Goal: Information Seeking & Learning: Compare options

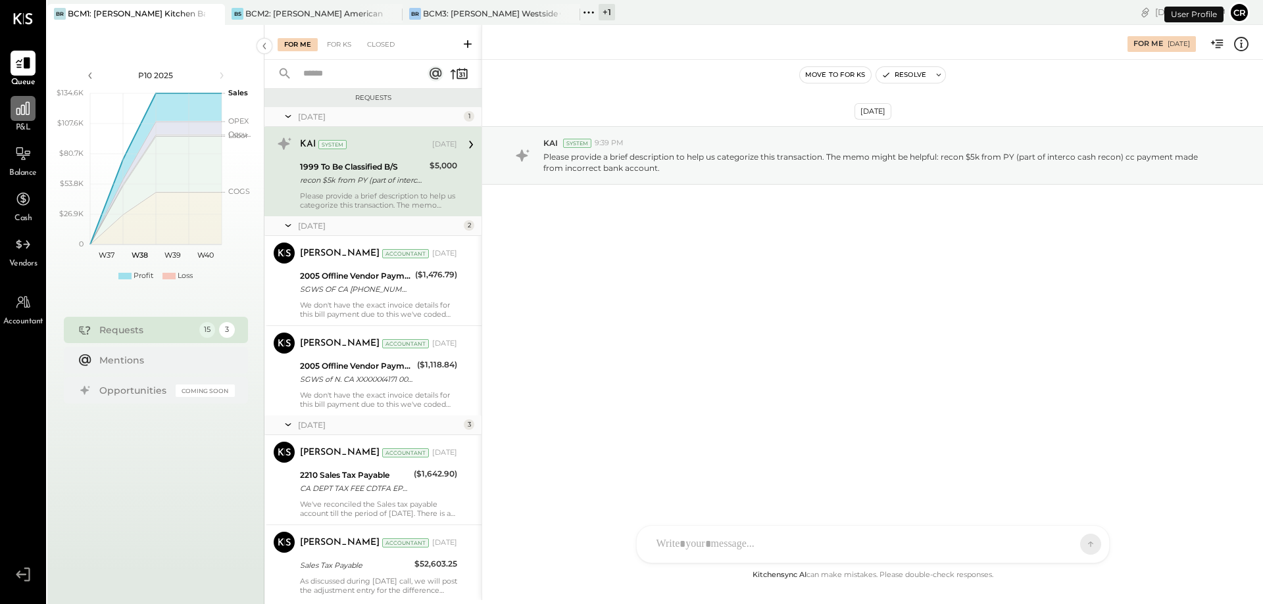
click at [19, 110] on icon at bounding box center [22, 108] width 17 height 17
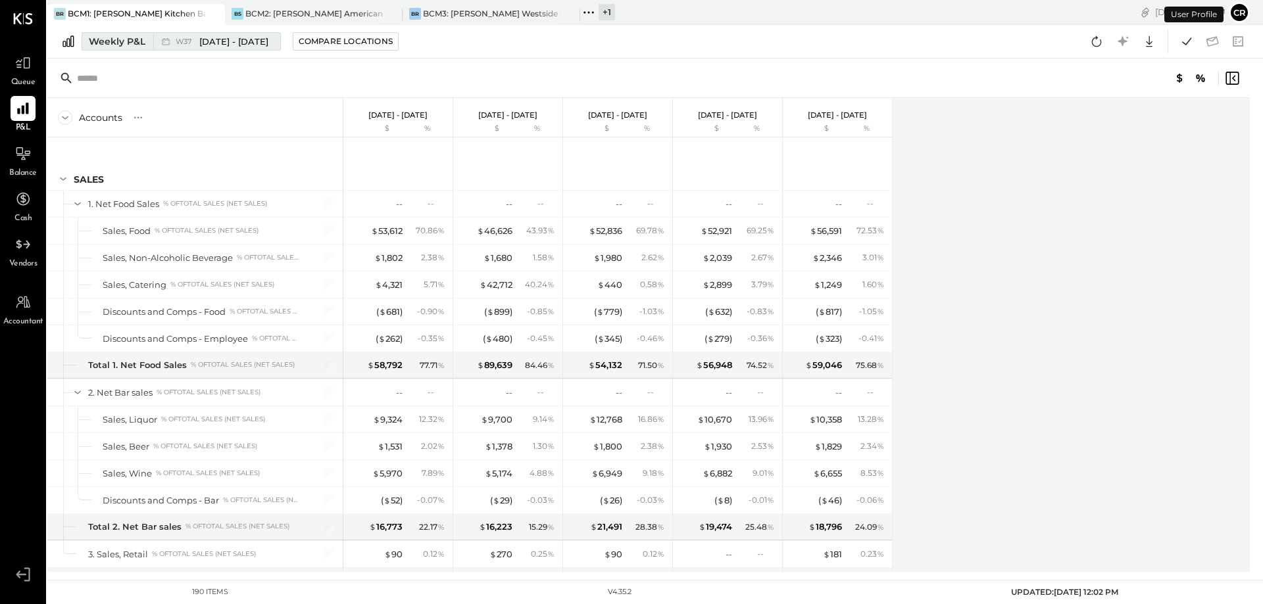
click at [126, 43] on div "Weekly P&L" at bounding box center [117, 41] width 57 height 13
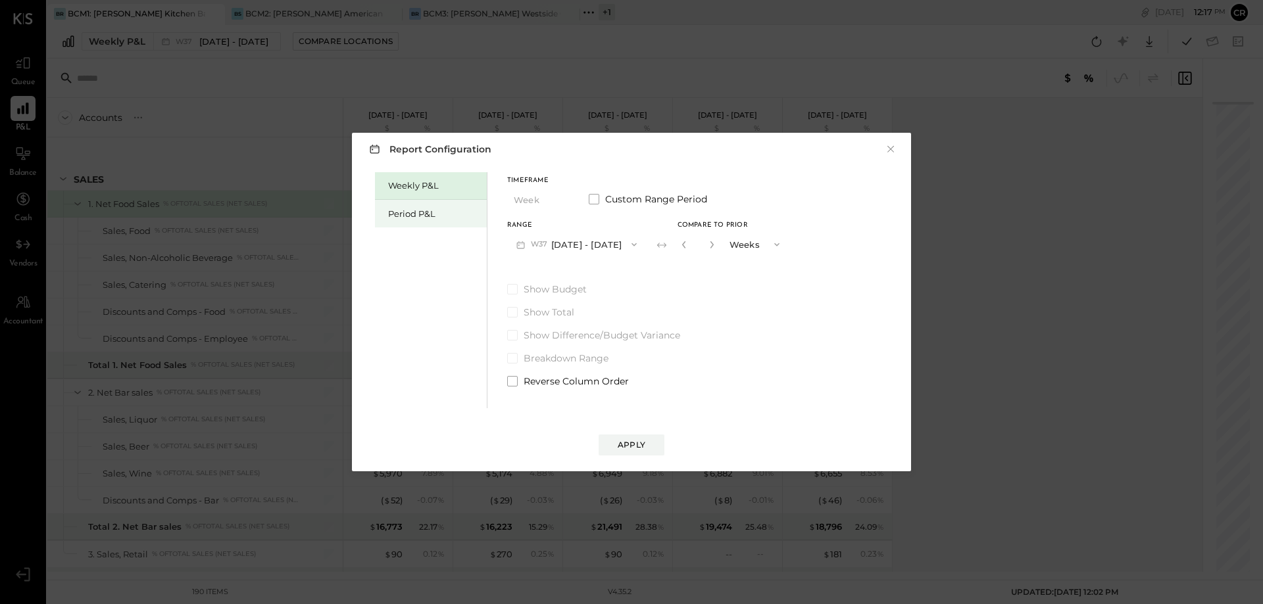
click at [387, 213] on div "Period P&L" at bounding box center [431, 214] width 112 height 28
click at [515, 288] on span at bounding box center [512, 289] width 11 height 11
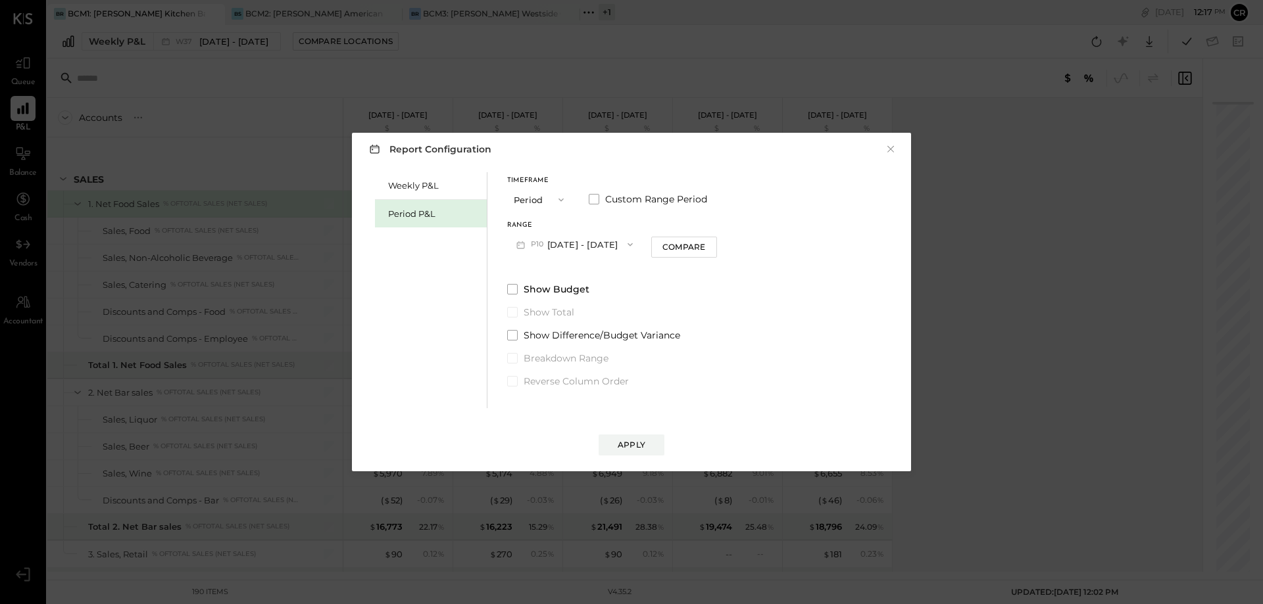
click at [635, 246] on icon "button" at bounding box center [630, 244] width 11 height 11
click at [600, 275] on span "[DATE] - [DATE]" at bounding box center [569, 273] width 62 height 11
click at [631, 446] on div "Apply" at bounding box center [632, 444] width 28 height 11
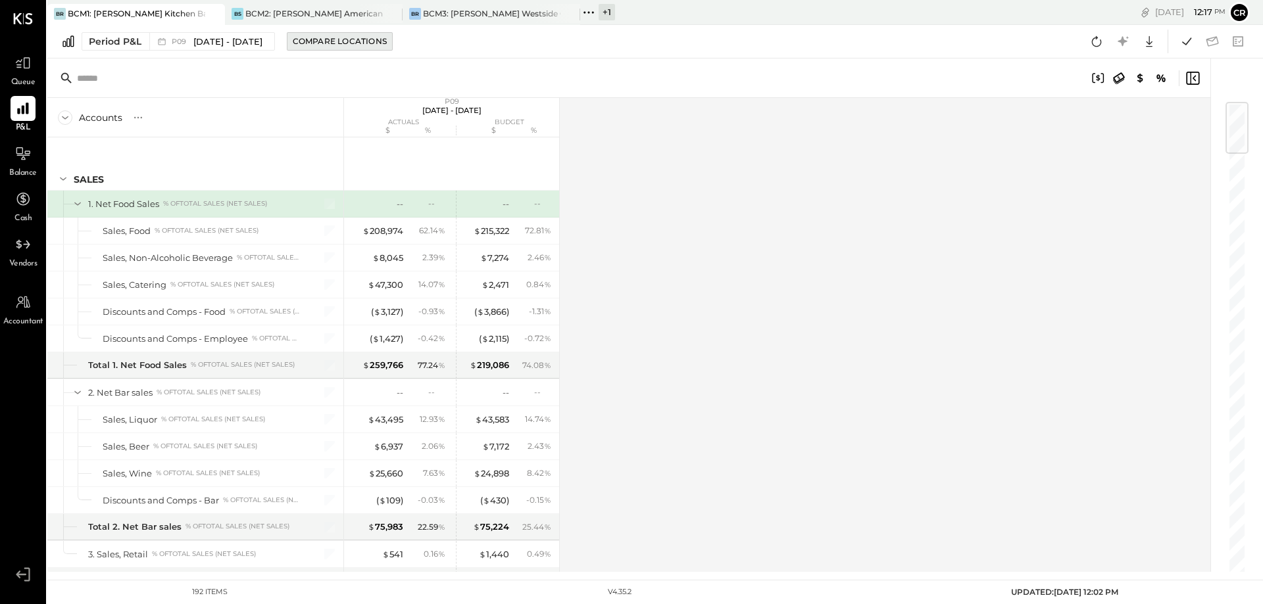
click at [381, 41] on div "Compare Locations" at bounding box center [340, 41] width 94 height 11
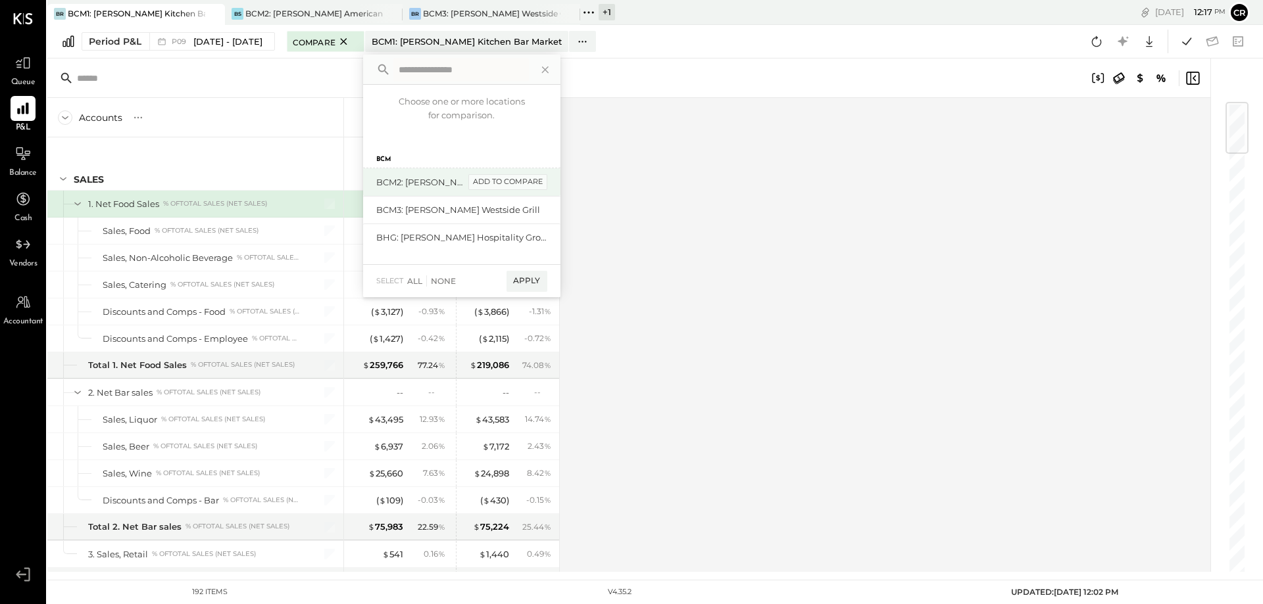
click at [531, 182] on div "add to compare" at bounding box center [507, 182] width 79 height 16
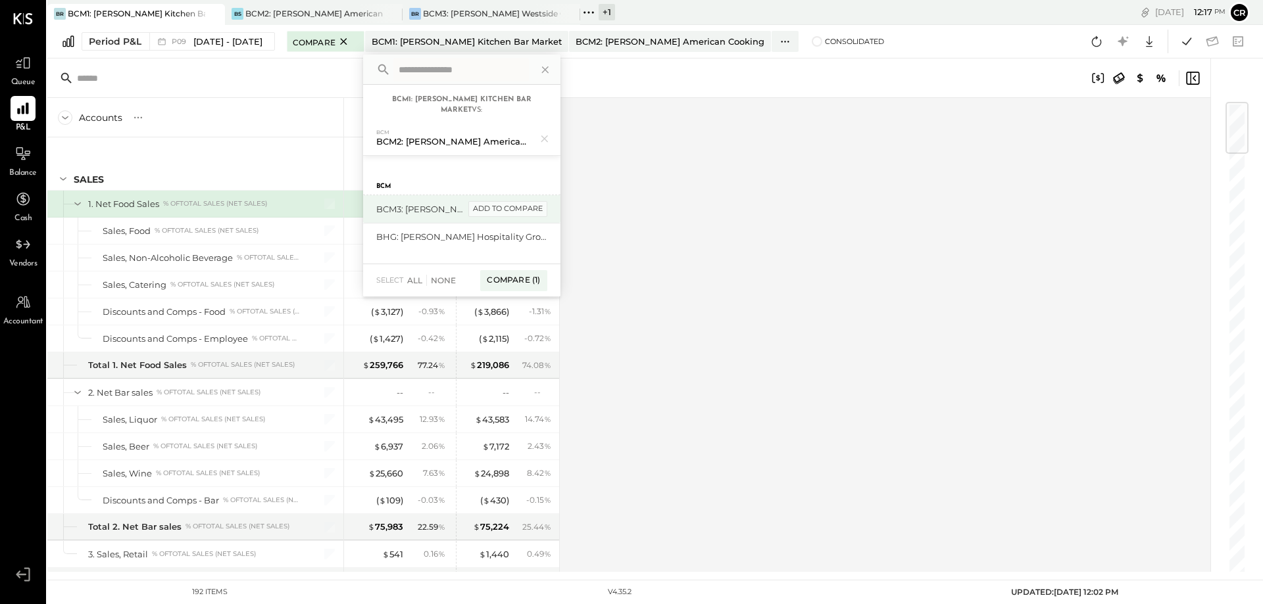
click at [531, 211] on div "add to compare" at bounding box center [507, 209] width 79 height 16
click at [533, 283] on div "Compare (2)" at bounding box center [512, 286] width 68 height 21
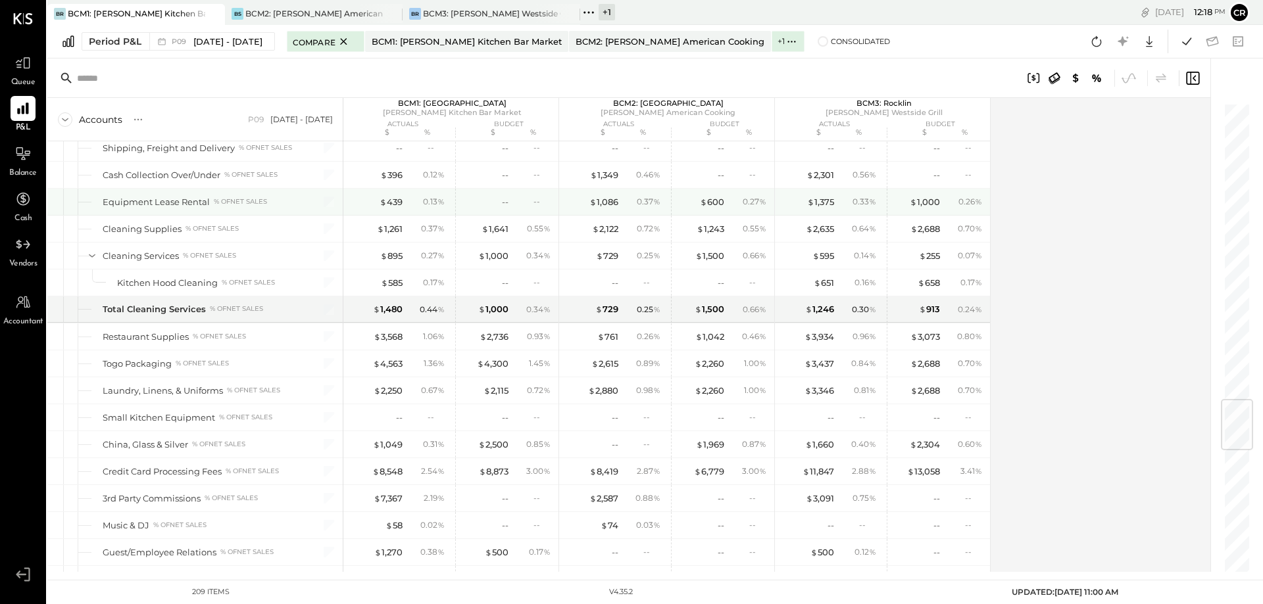
scroll to position [2499, 0]
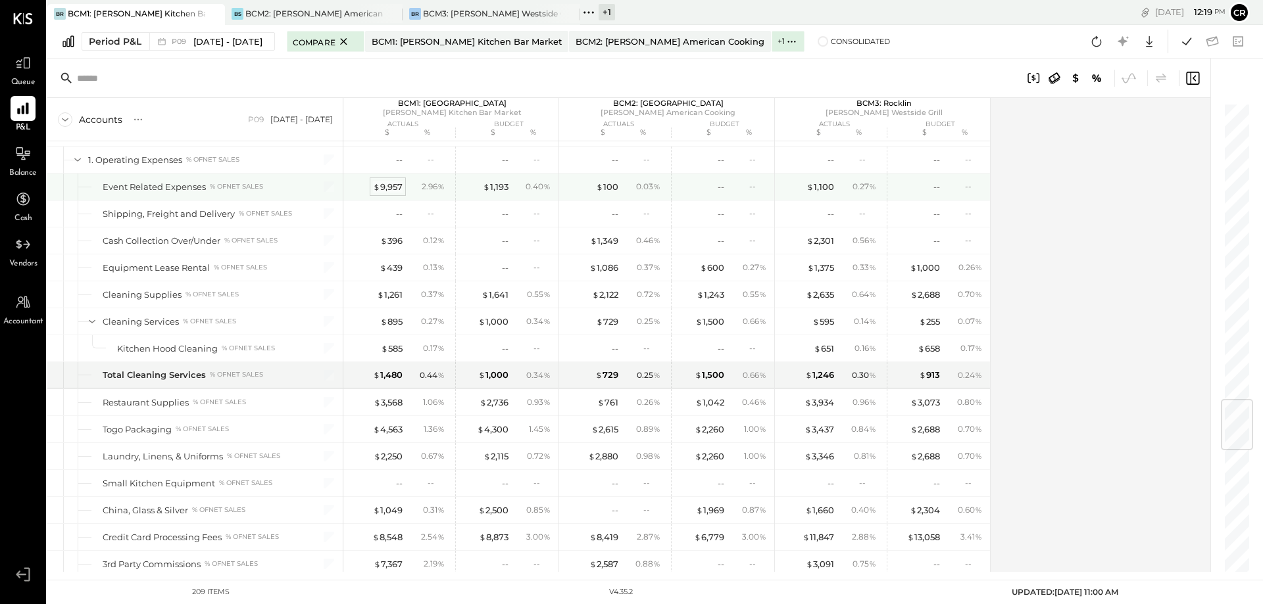
click at [399, 185] on div "$ 9,957" at bounding box center [388, 187] width 30 height 12
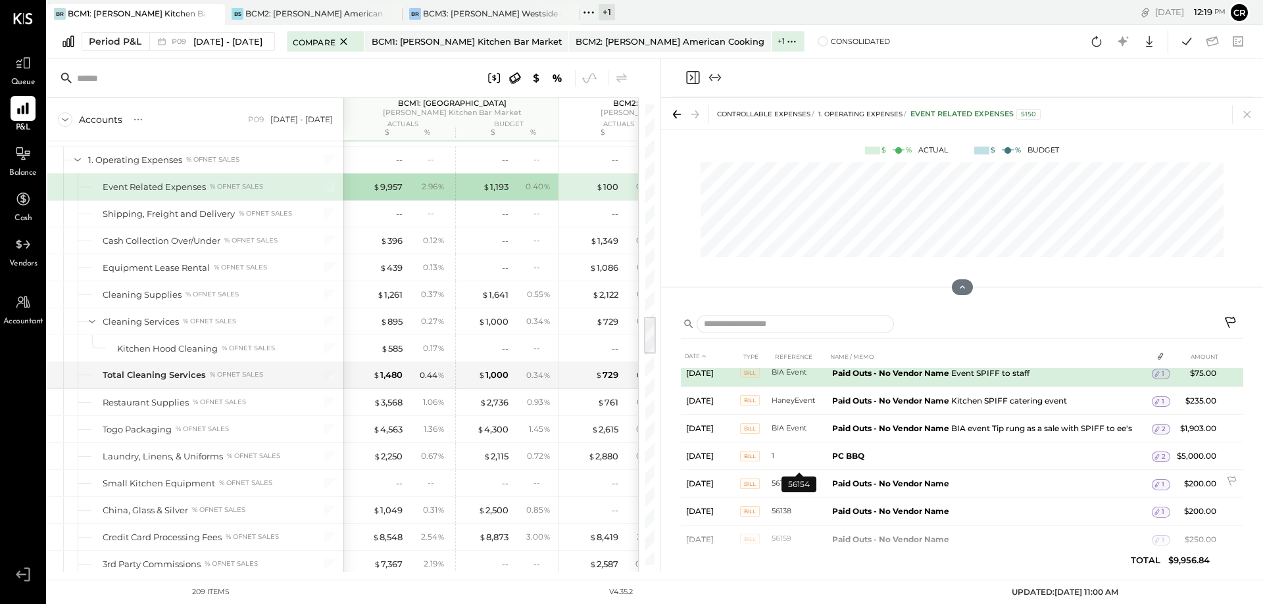
scroll to position [158, 0]
